Goal: Task Accomplishment & Management: Manage account settings

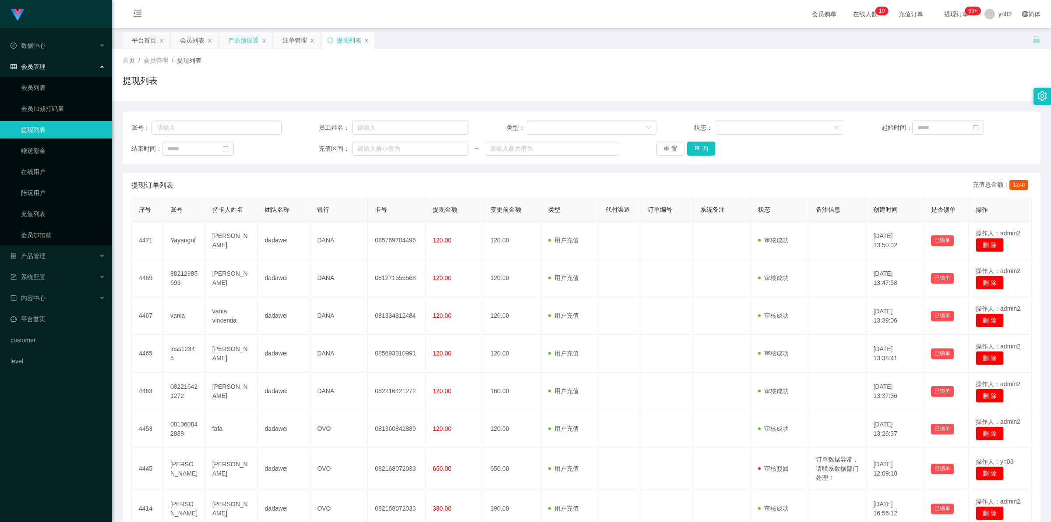
click at [242, 42] on div "产品预设置" at bounding box center [243, 40] width 31 height 17
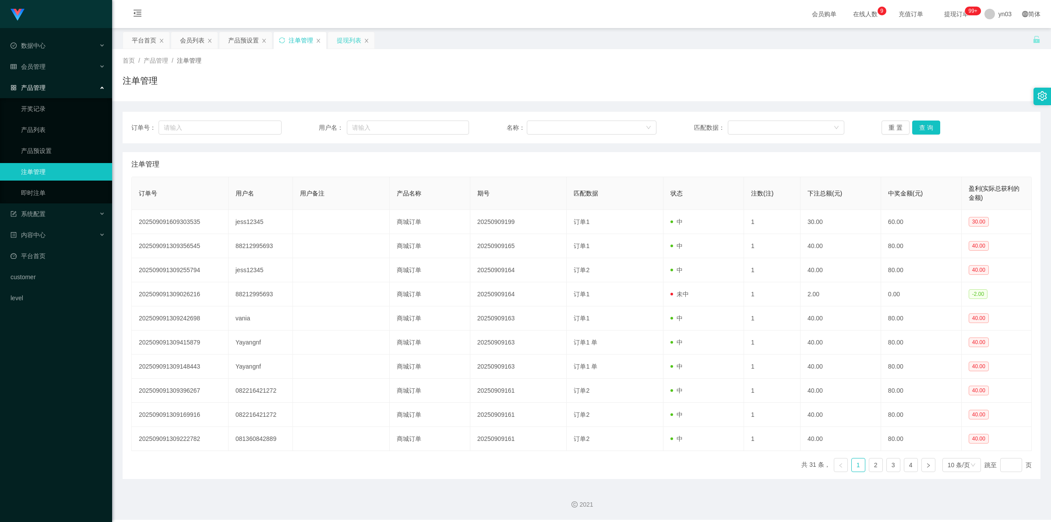
click at [350, 42] on div "提现列表" at bounding box center [349, 40] width 25 height 17
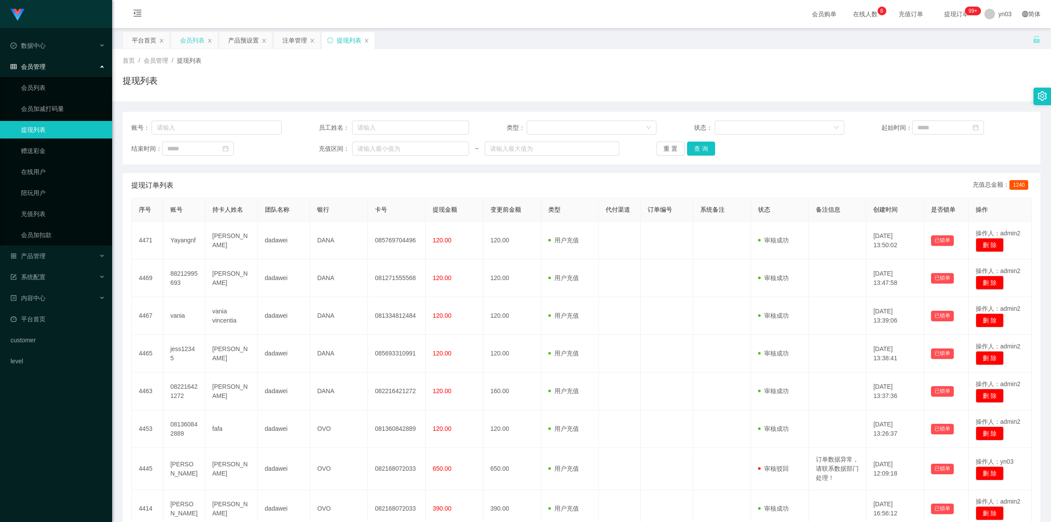
click at [197, 42] on div "会员列表" at bounding box center [192, 40] width 25 height 17
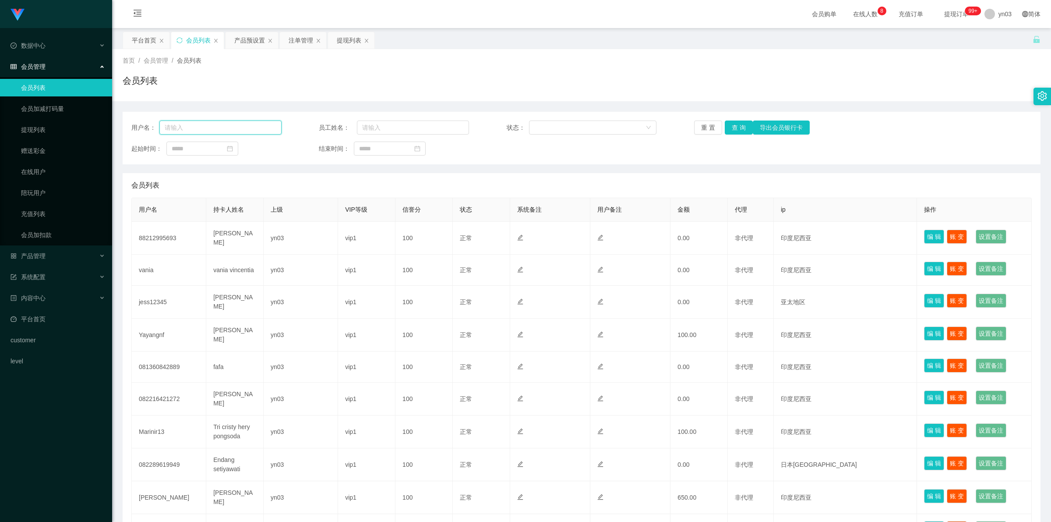
click at [231, 127] on input "text" at bounding box center [220, 127] width 122 height 14
paste input "vania"
type input "vania"
click at [736, 126] on button "查 询" at bounding box center [739, 127] width 28 height 14
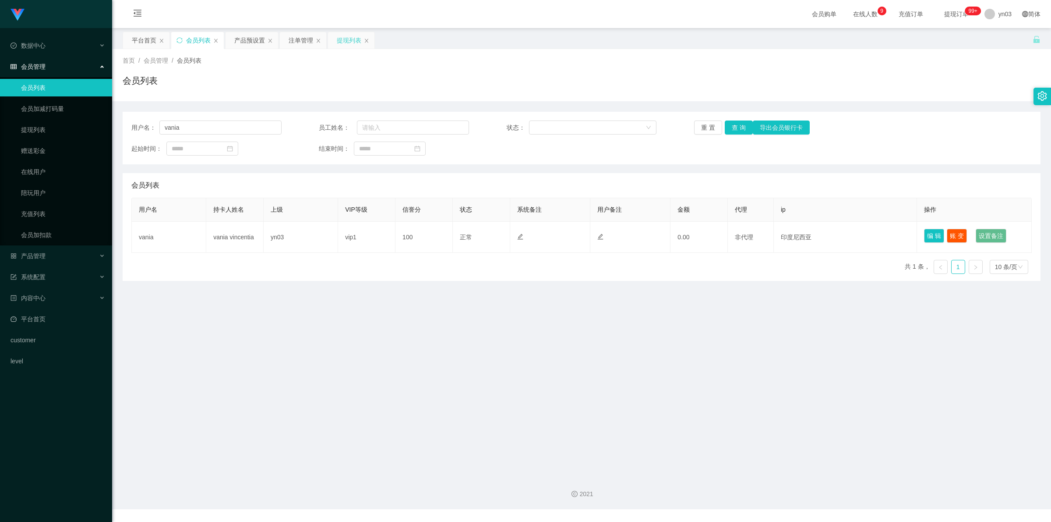
click at [352, 39] on div "提现列表" at bounding box center [349, 40] width 25 height 17
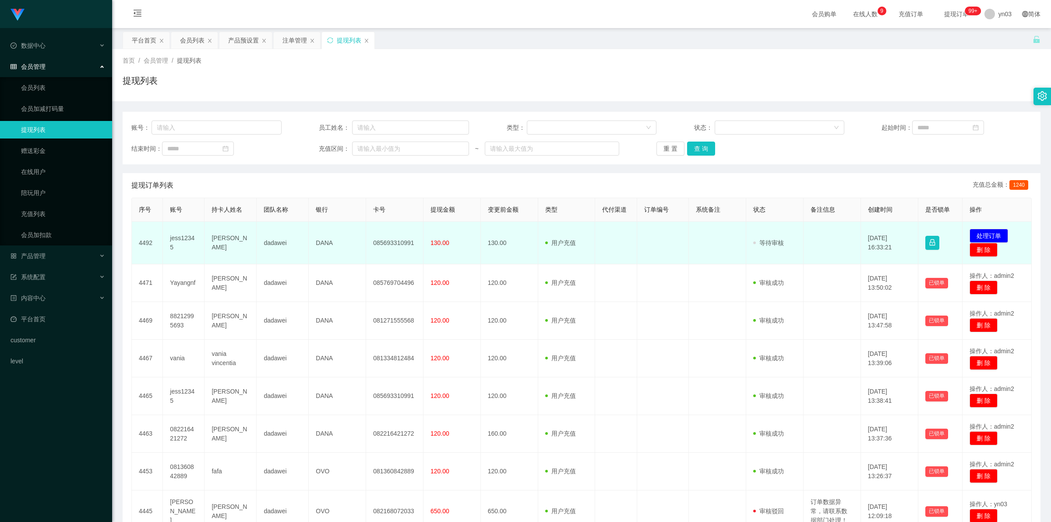
click at [173, 242] on td "jess12345" at bounding box center [184, 243] width 42 height 42
copy td "jess12345"
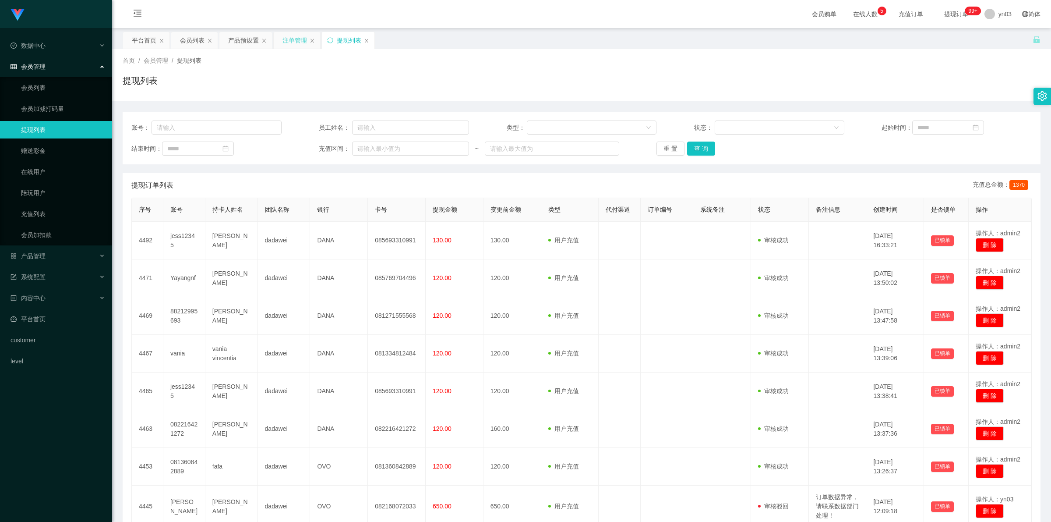
click at [296, 38] on div "注单管理" at bounding box center [294, 40] width 25 height 17
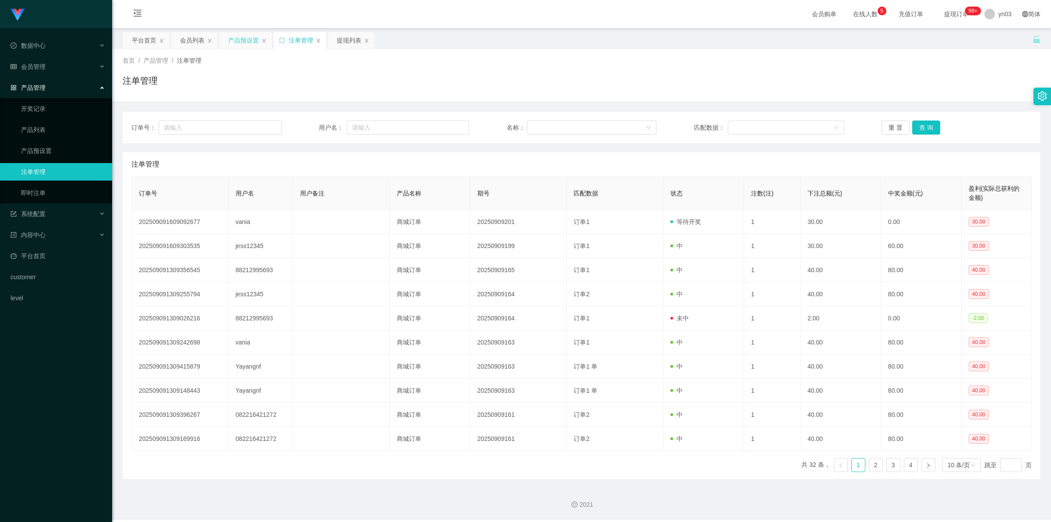
click at [243, 39] on div "产品预设置" at bounding box center [243, 40] width 31 height 17
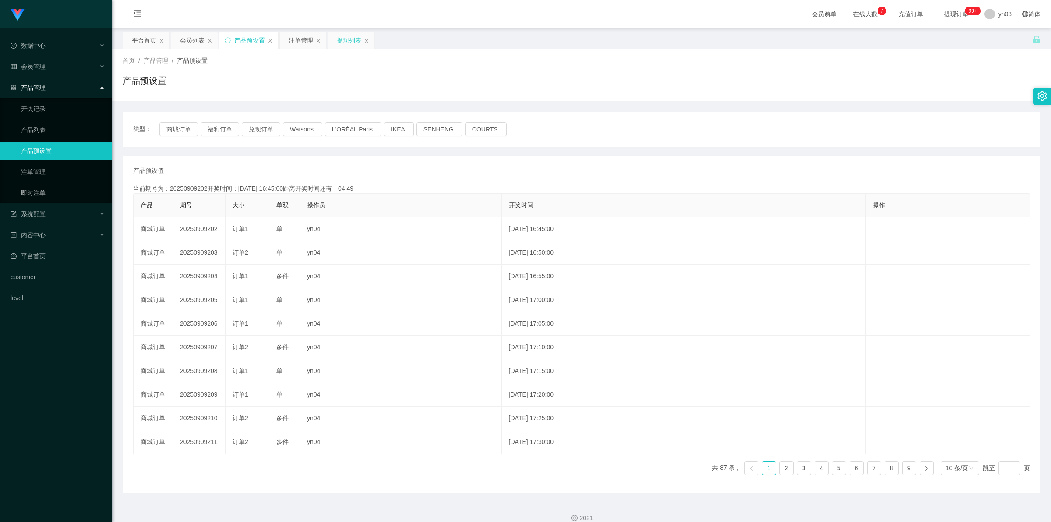
click at [349, 42] on div "提现列表" at bounding box center [349, 40] width 25 height 17
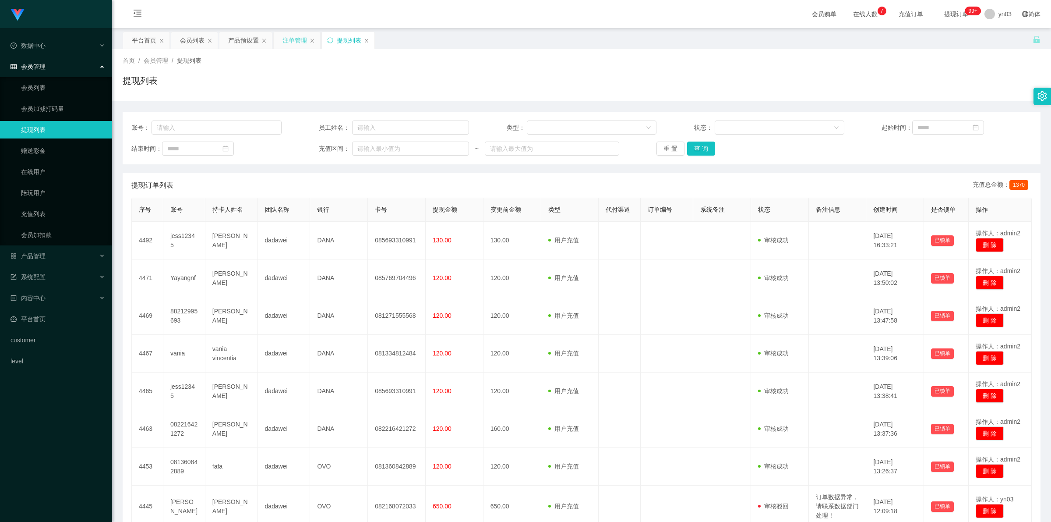
click at [288, 41] on div "注单管理" at bounding box center [294, 40] width 25 height 17
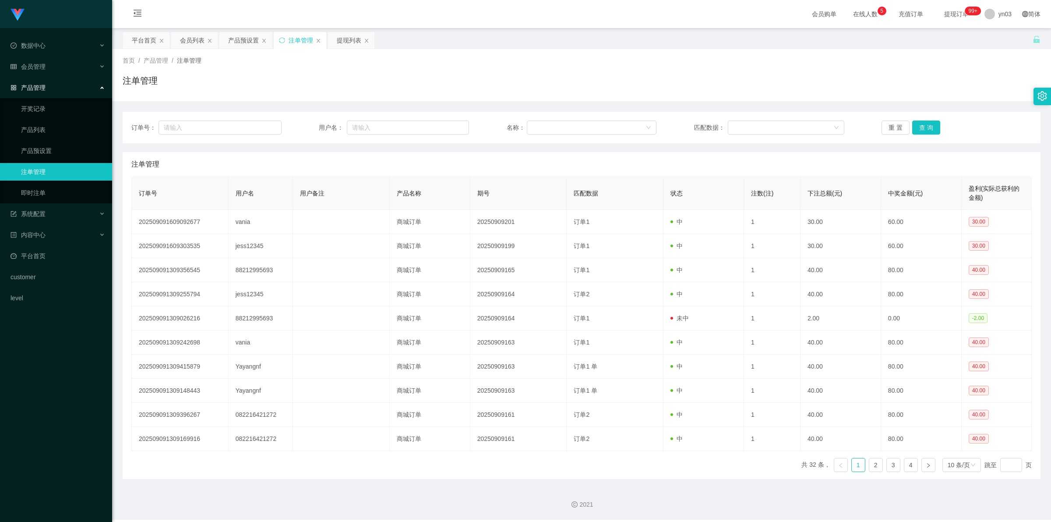
click at [349, 39] on div "提现列表" at bounding box center [349, 40] width 25 height 17
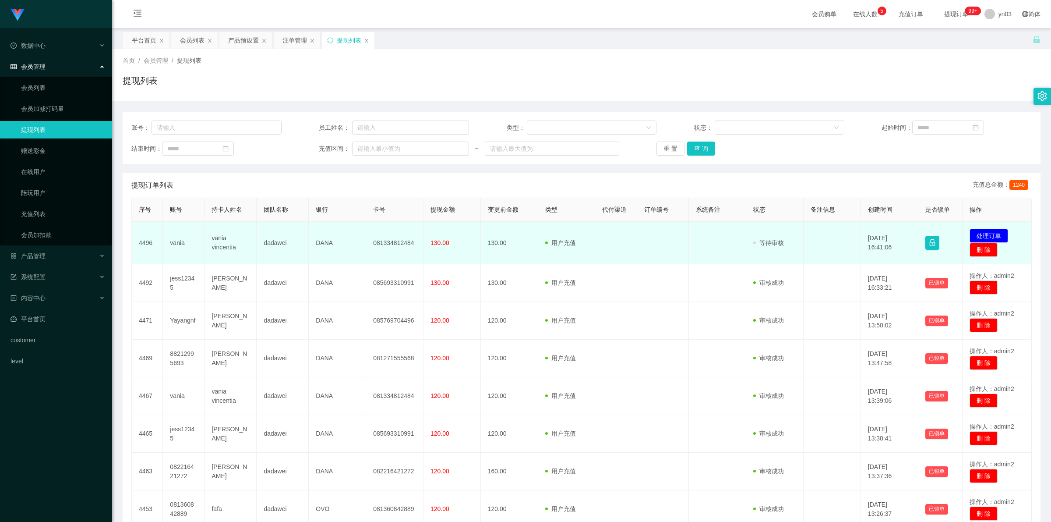
click at [178, 242] on td "vania" at bounding box center [184, 243] width 42 height 42
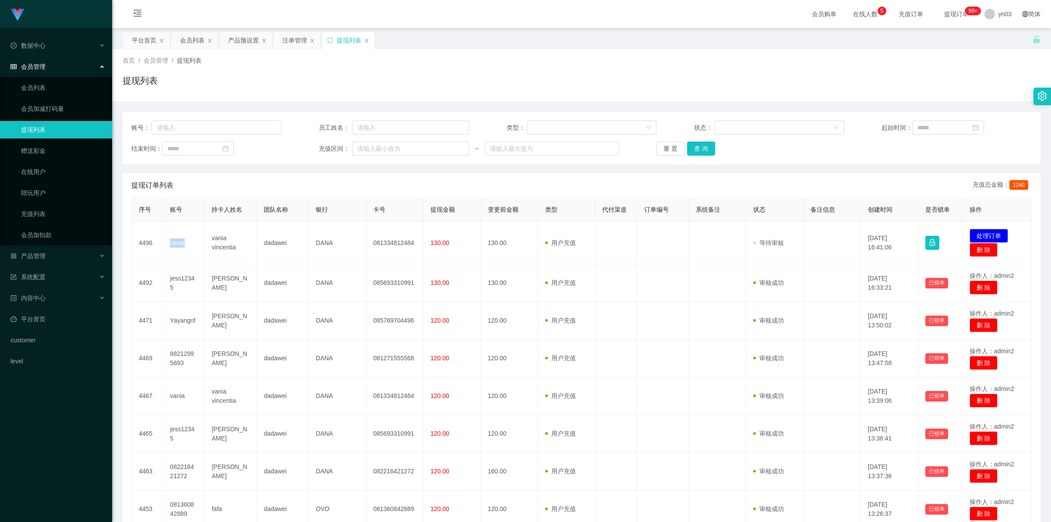
copy td "vania"
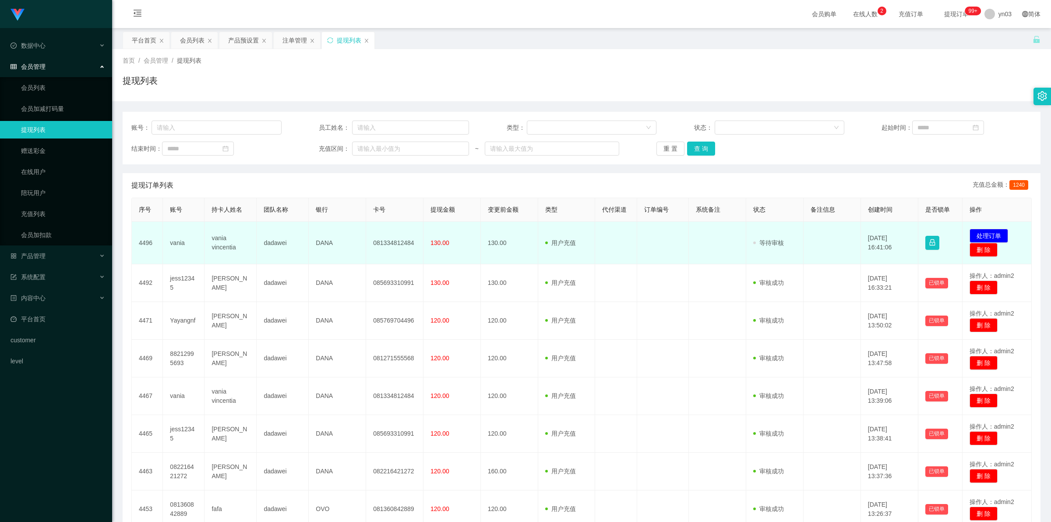
click at [221, 239] on td "vania vincentia" at bounding box center [230, 243] width 52 height 42
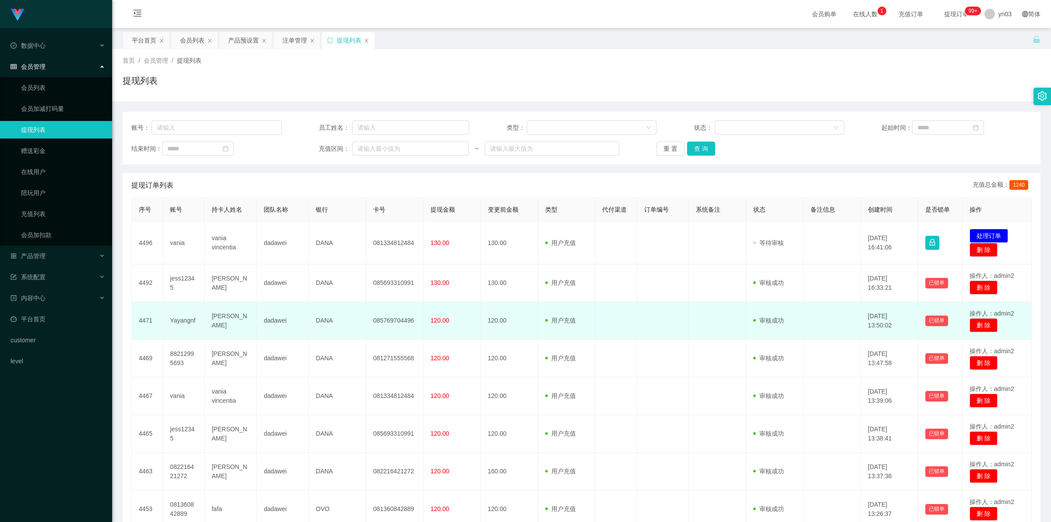
click at [177, 318] on td "Yayangnf" at bounding box center [184, 321] width 42 height 38
click at [228, 320] on td "[PERSON_NAME]" at bounding box center [230, 321] width 52 height 38
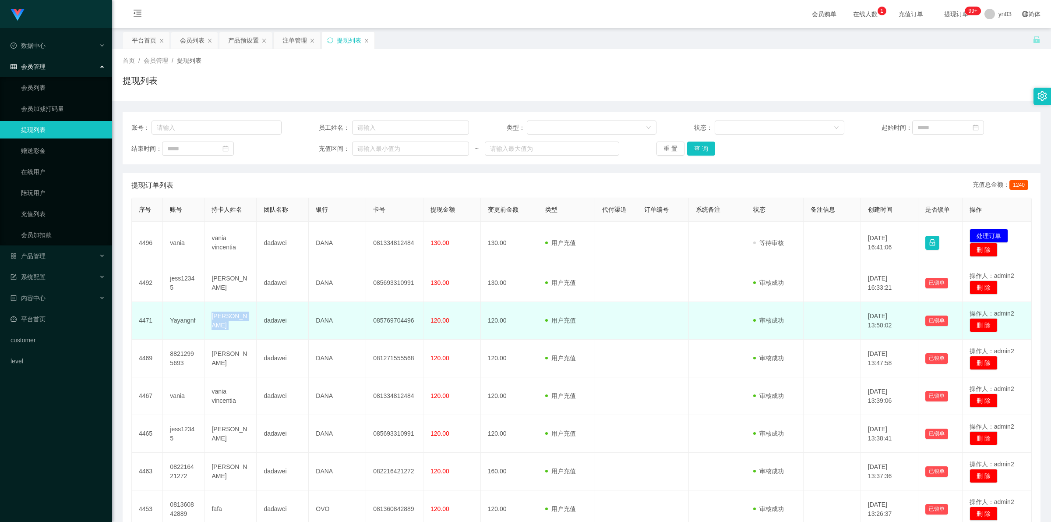
click at [228, 320] on td "[PERSON_NAME]" at bounding box center [230, 321] width 52 height 38
copy td "[PERSON_NAME]"
